Goal: Information Seeking & Learning: Learn about a topic

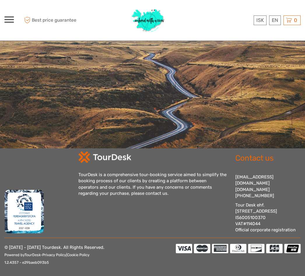
type input "[DATE] - [DATE]"
type input "16:00"
type input "07:00"
type input "[DATE] - [DATE]"
type input "16:00"
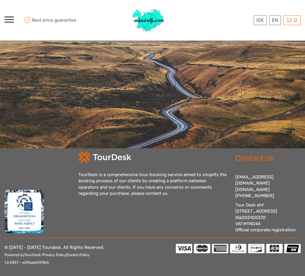
type input "07:00"
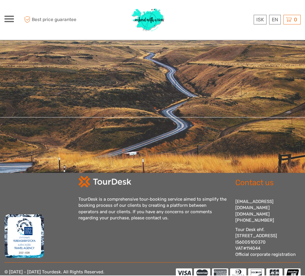
click at [11, 28] on div "ISK ISK € $ £ EN English Español Deutsch Tours Multi-day tours Transfers Car re…" at bounding box center [41, 20] width 74 height 32
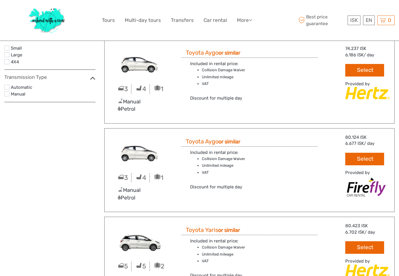
click at [197, 23] on ul "Tours Multi-day tours Transfers Car rental More Food & drink Travel Articles Fo…" at bounding box center [181, 20] width 159 height 8
click at [248, 22] on link "More" at bounding box center [244, 20] width 15 height 8
click at [241, 46] on link "Travel Articles" at bounding box center [234, 45] width 35 height 11
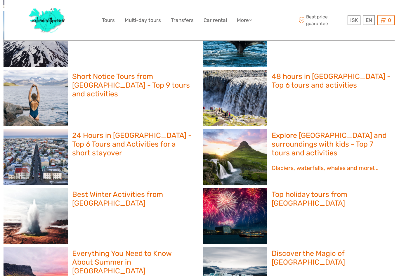
scroll to position [423, 0]
click at [78, 142] on h2 "24 Hours in Reykjavík - Top 6 Tours and Activities for a short stayover" at bounding box center [131, 144] width 119 height 26
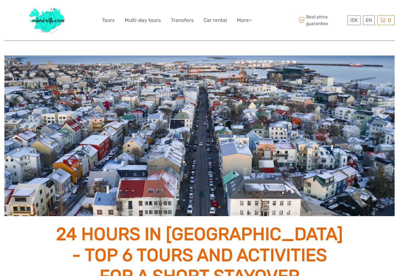
click at [245, 17] on link "More" at bounding box center [244, 20] width 15 height 8
click at [241, 47] on link "Travel Articles" at bounding box center [234, 45] width 35 height 11
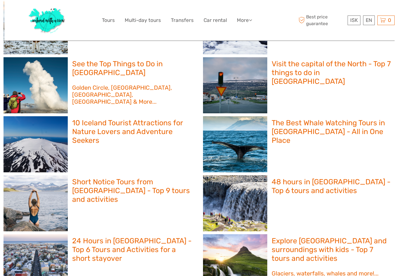
scroll to position [318, 0]
click at [86, 69] on div "See the Top Things to Do in Iceland Golden Circle, Snæfellsnes, Puffins, South …" at bounding box center [132, 85] width 128 height 55
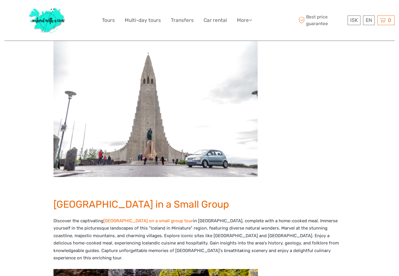
scroll to position [779, 0]
